Goal: Task Accomplishment & Management: Manage account settings

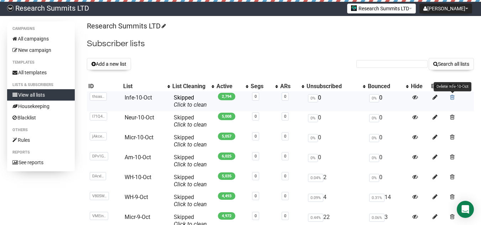
click at [451, 97] on span at bounding box center [452, 97] width 5 height 6
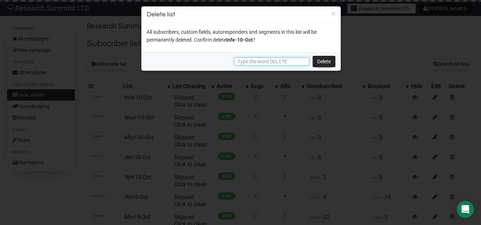
click at [258, 60] on input "text" at bounding box center [271, 62] width 75 height 8
type input "DELETE"
click at [318, 58] on link "Delete" at bounding box center [323, 61] width 23 height 11
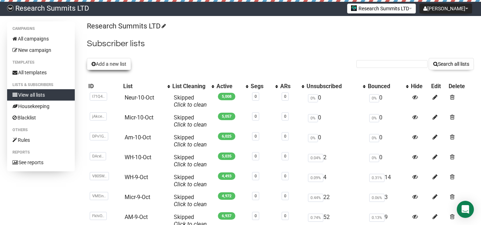
click at [117, 67] on button "Add a new list" at bounding box center [109, 64] width 44 height 12
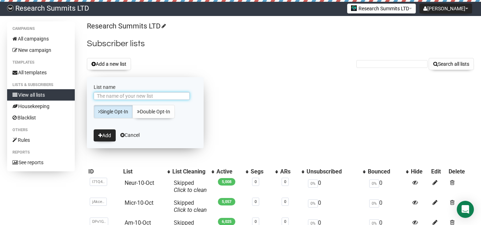
click at [122, 95] on input "List name" at bounding box center [142, 96] width 96 height 8
type input "Infe-10-Oct"
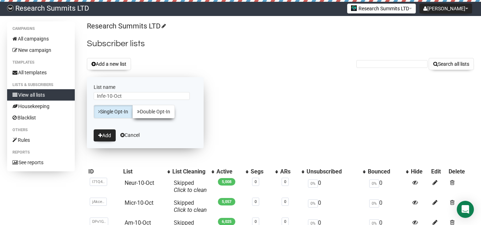
click at [145, 110] on link "Double Opt-In" at bounding box center [153, 112] width 42 height 14
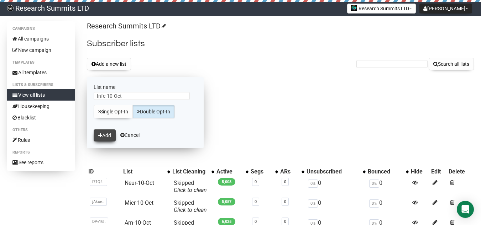
click at [106, 132] on button "Add" at bounding box center [105, 135] width 22 height 12
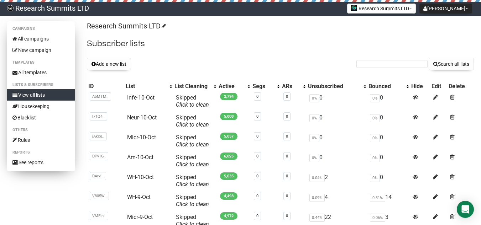
click at [61, 94] on link "View all lists" at bounding box center [41, 94] width 68 height 11
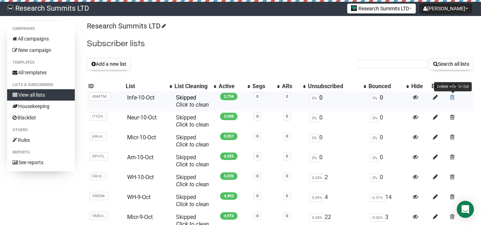
click at [450, 95] on span at bounding box center [452, 97] width 5 height 6
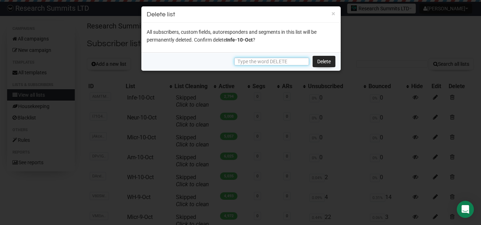
click at [257, 63] on input "text" at bounding box center [271, 62] width 75 height 8
type input "DELETE"
click at [322, 66] on link "Delete" at bounding box center [323, 61] width 23 height 11
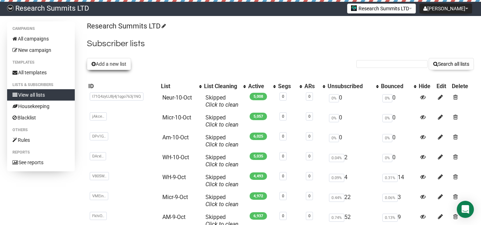
click at [115, 64] on button "Add a new list" at bounding box center [109, 64] width 44 height 12
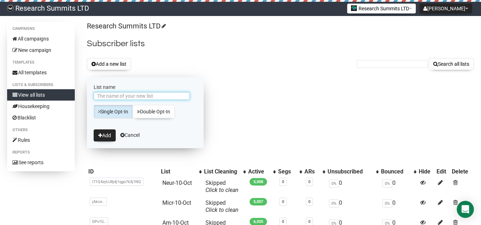
click at [135, 94] on input "List name" at bounding box center [142, 96] width 96 height 8
type input "Infe-10-Oct"
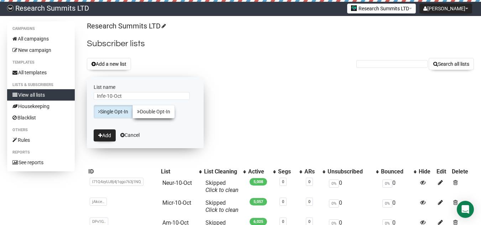
click at [150, 111] on link "Double Opt-In" at bounding box center [153, 112] width 42 height 14
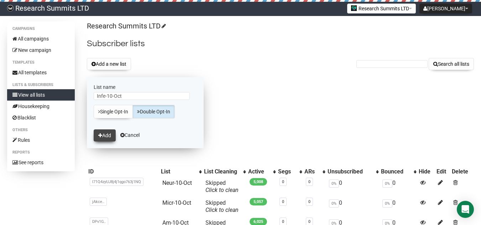
click at [100, 137] on icon "submit" at bounding box center [100, 135] width 4 height 5
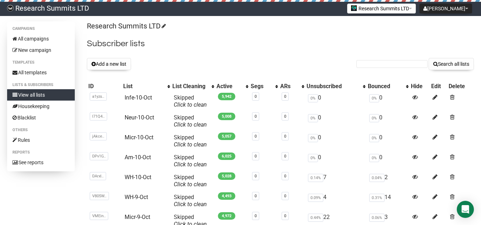
click at [219, 56] on div "Research Summits LTD Subscriber lists Add a new list Search all lists List name…" at bounding box center [280, 170] width 387 height 298
click at [40, 41] on link "All campaigns" at bounding box center [41, 38] width 68 height 11
click at [42, 39] on link "All campaigns" at bounding box center [41, 38] width 68 height 11
